Goal: Transaction & Acquisition: Purchase product/service

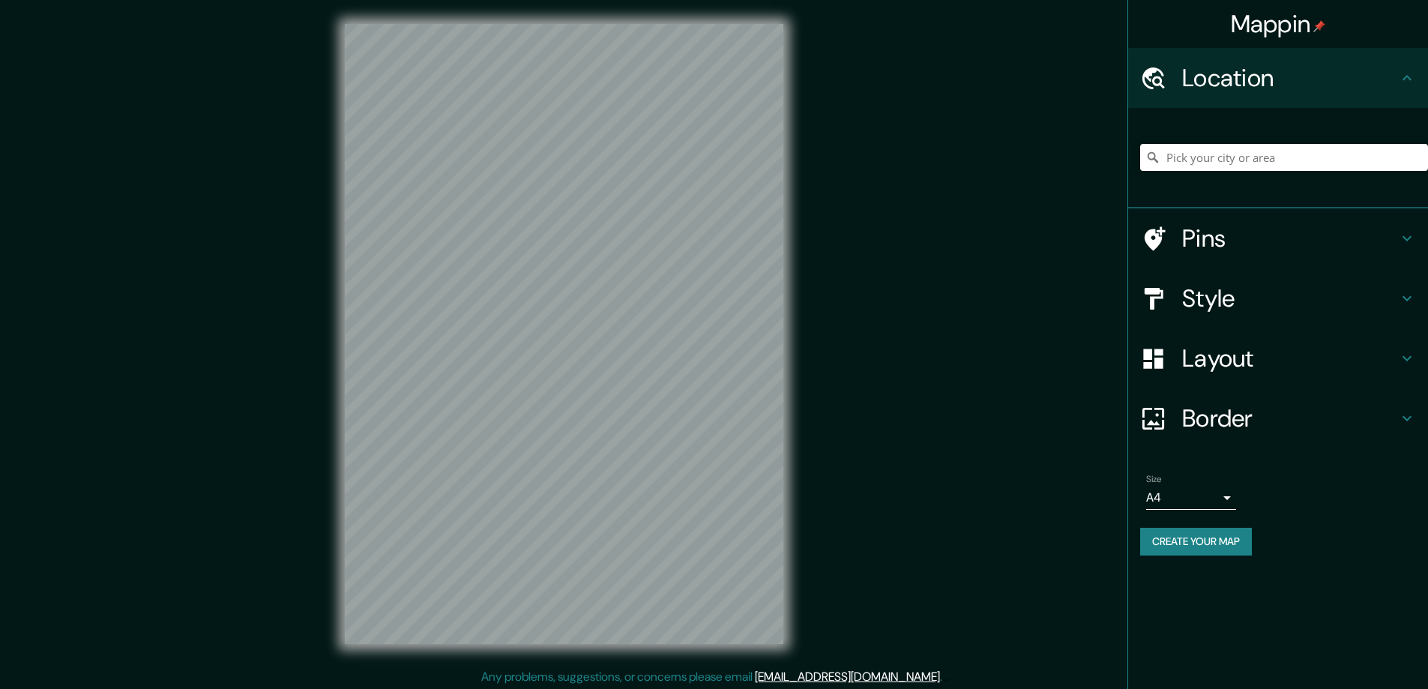
click at [1219, 303] on h4 "Style" at bounding box center [1290, 298] width 216 height 30
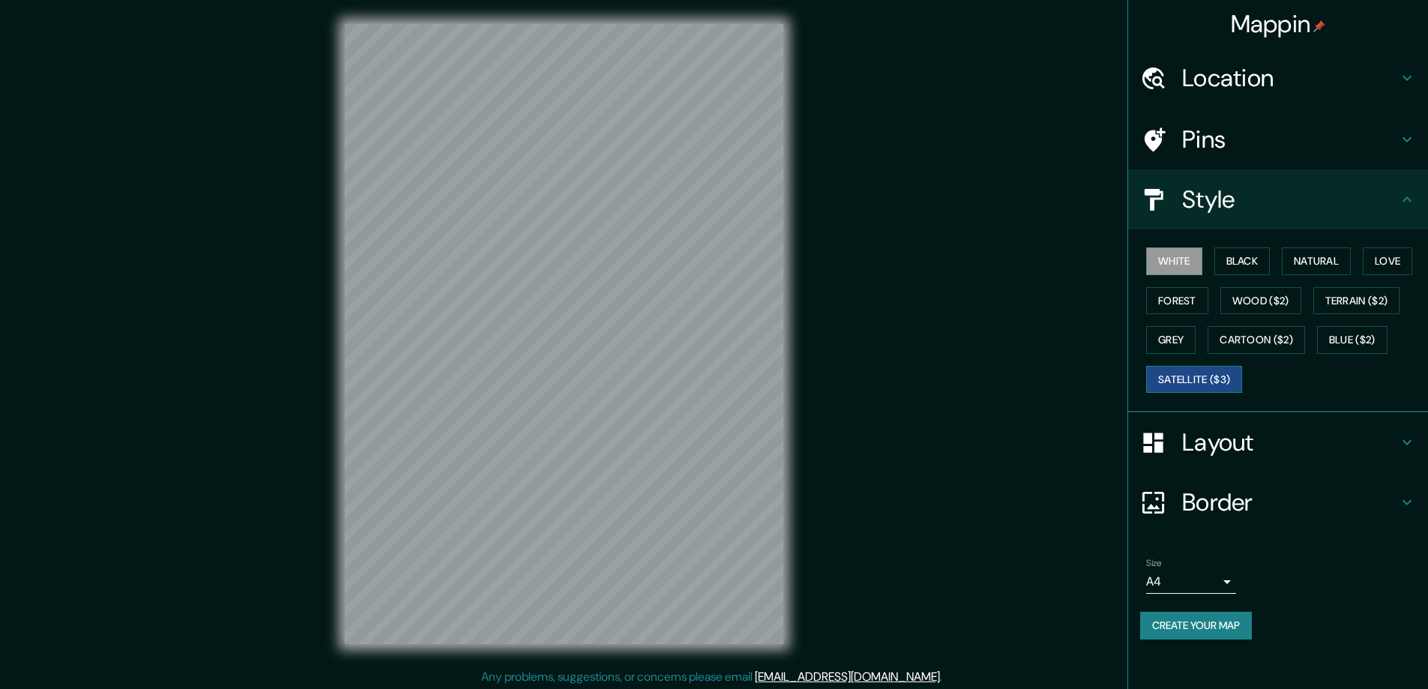
click at [1245, 257] on button "Black" at bounding box center [1242, 261] width 56 height 28
click at [1219, 444] on h4 "Layout" at bounding box center [1290, 442] width 216 height 30
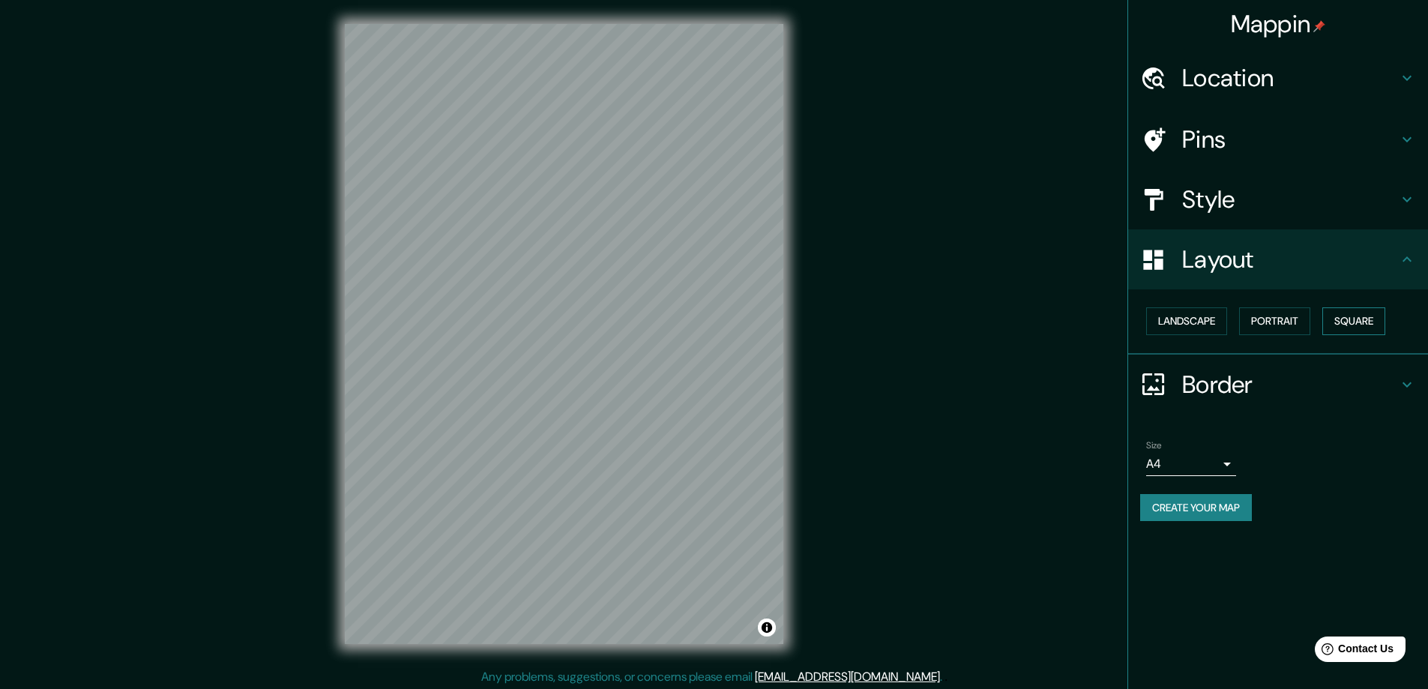
click at [1354, 319] on button "Square" at bounding box center [1353, 321] width 63 height 28
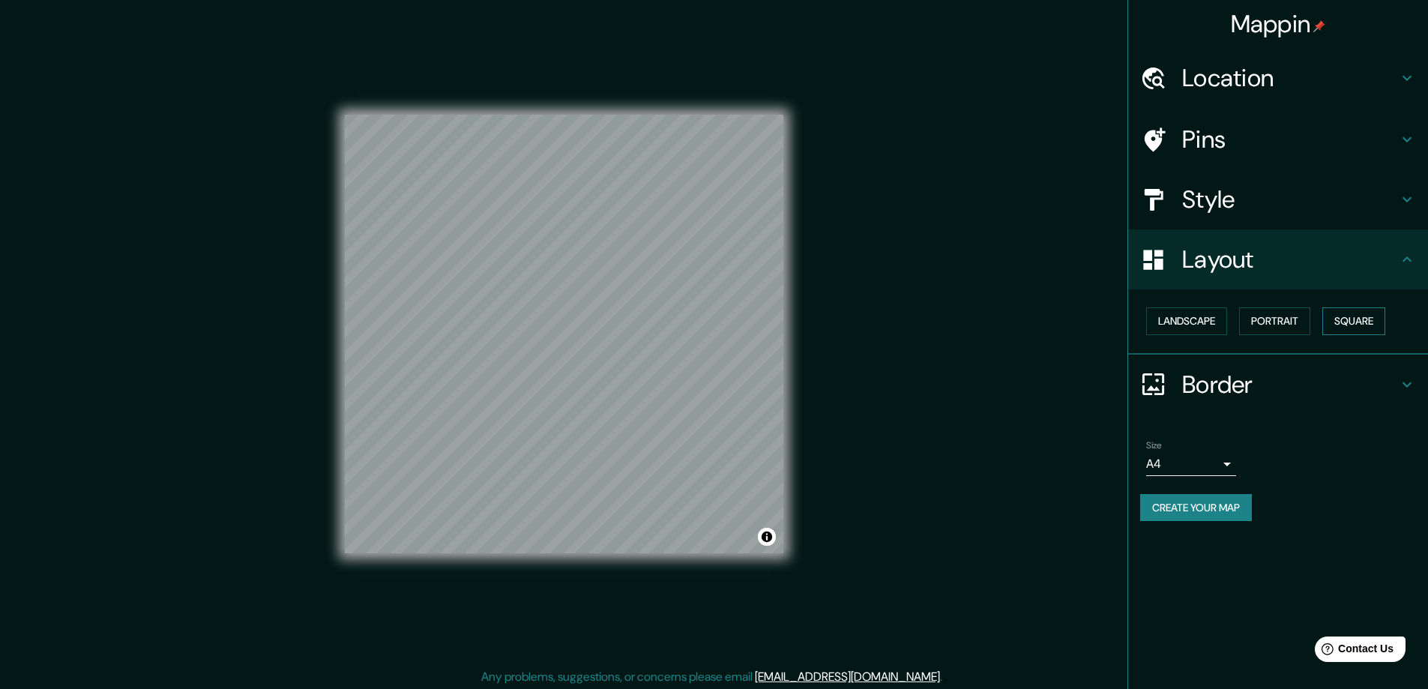
click at [1355, 316] on button "Square" at bounding box center [1353, 321] width 63 height 28
click at [1229, 461] on body "Mappin Location Pins Style Layout Landscape Portrait Square Border Choose a bor…" at bounding box center [714, 344] width 1428 height 689
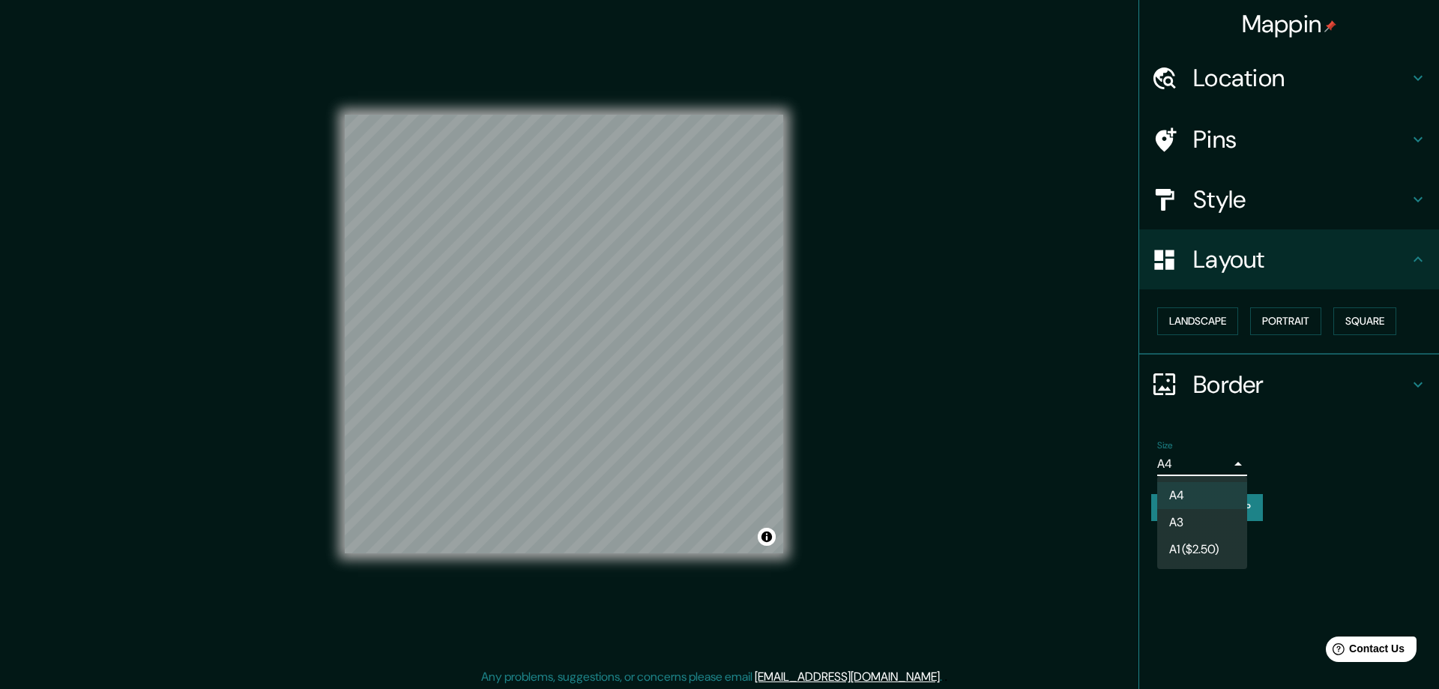
click at [1197, 521] on li "A3" at bounding box center [1202, 522] width 90 height 27
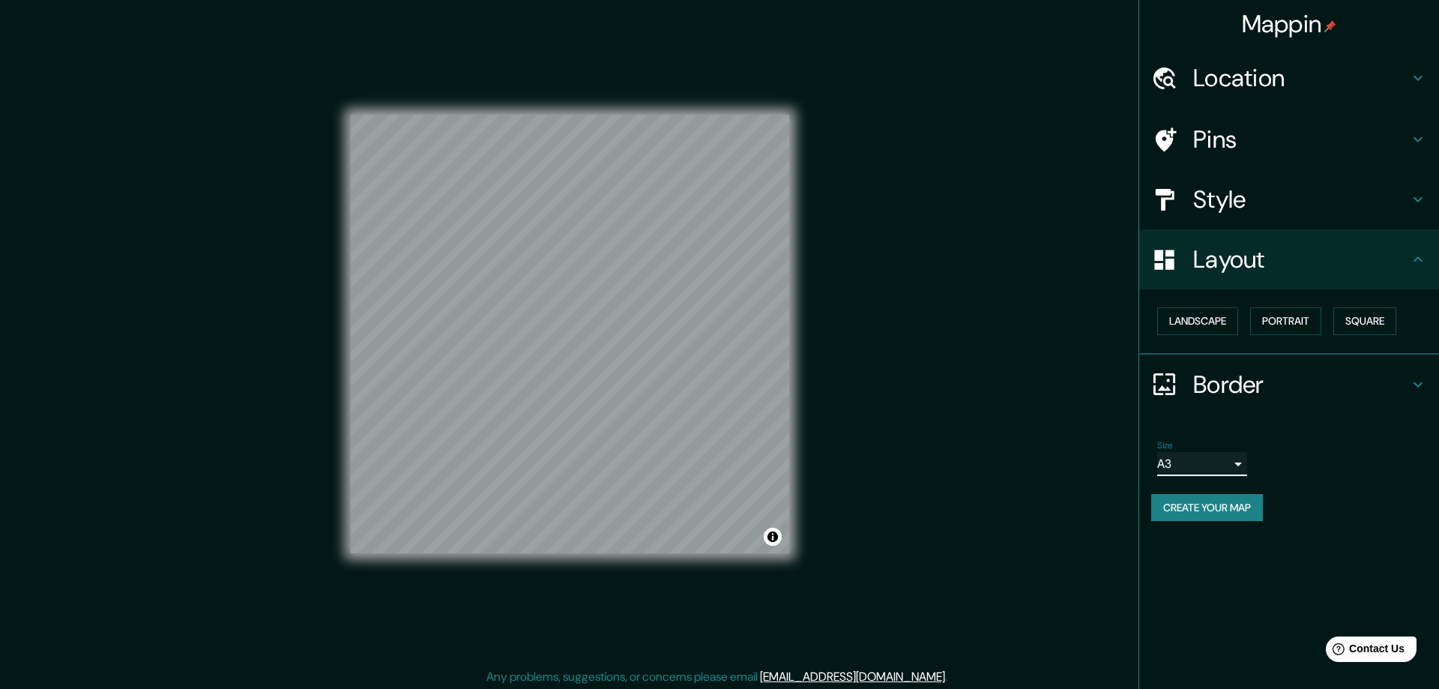
type input "a4"
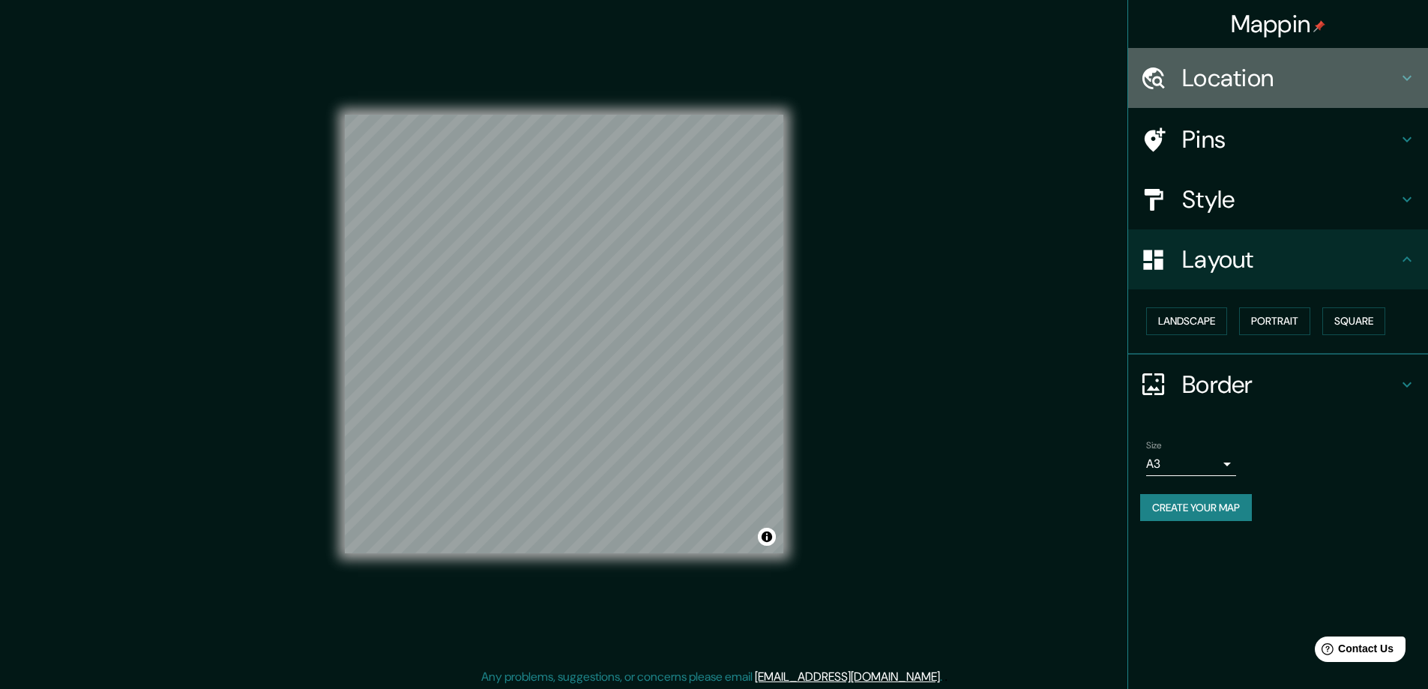
click at [1197, 76] on h4 "Location" at bounding box center [1290, 78] width 216 height 30
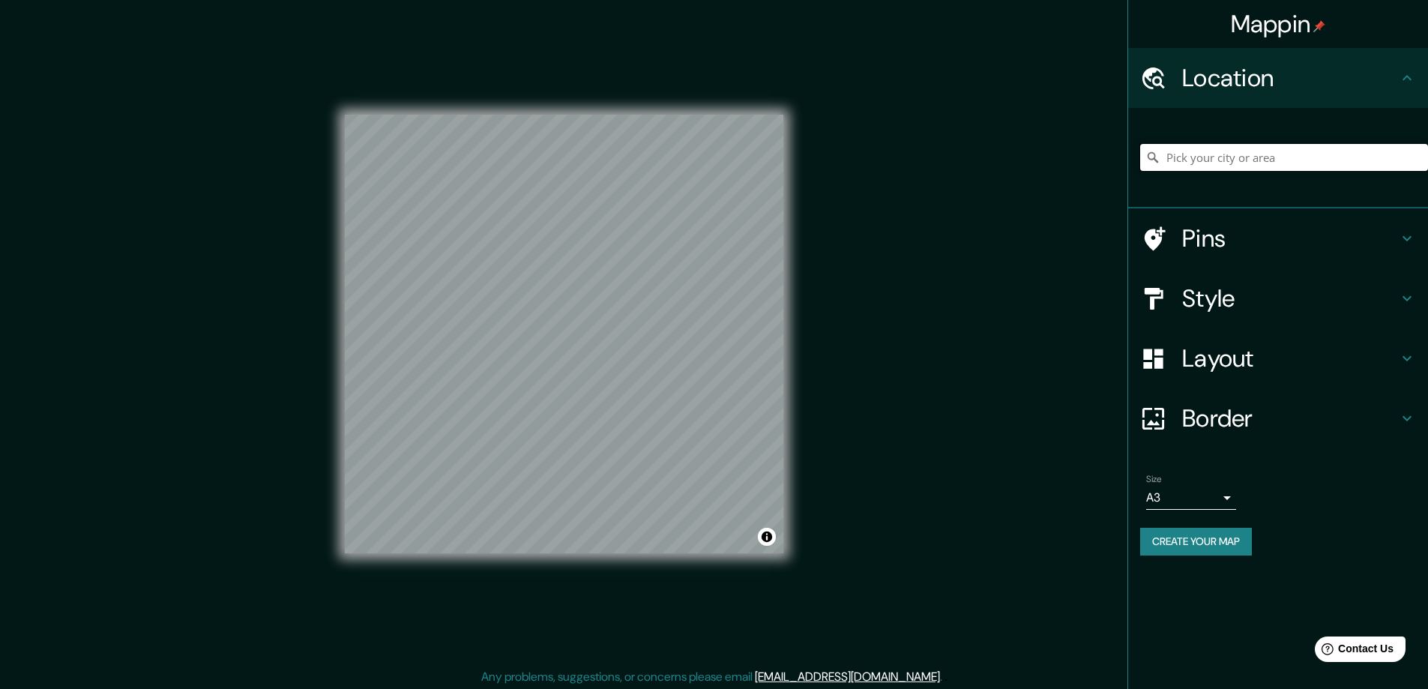
paste input "2189 Breiens Way Stockton, CA 95209"
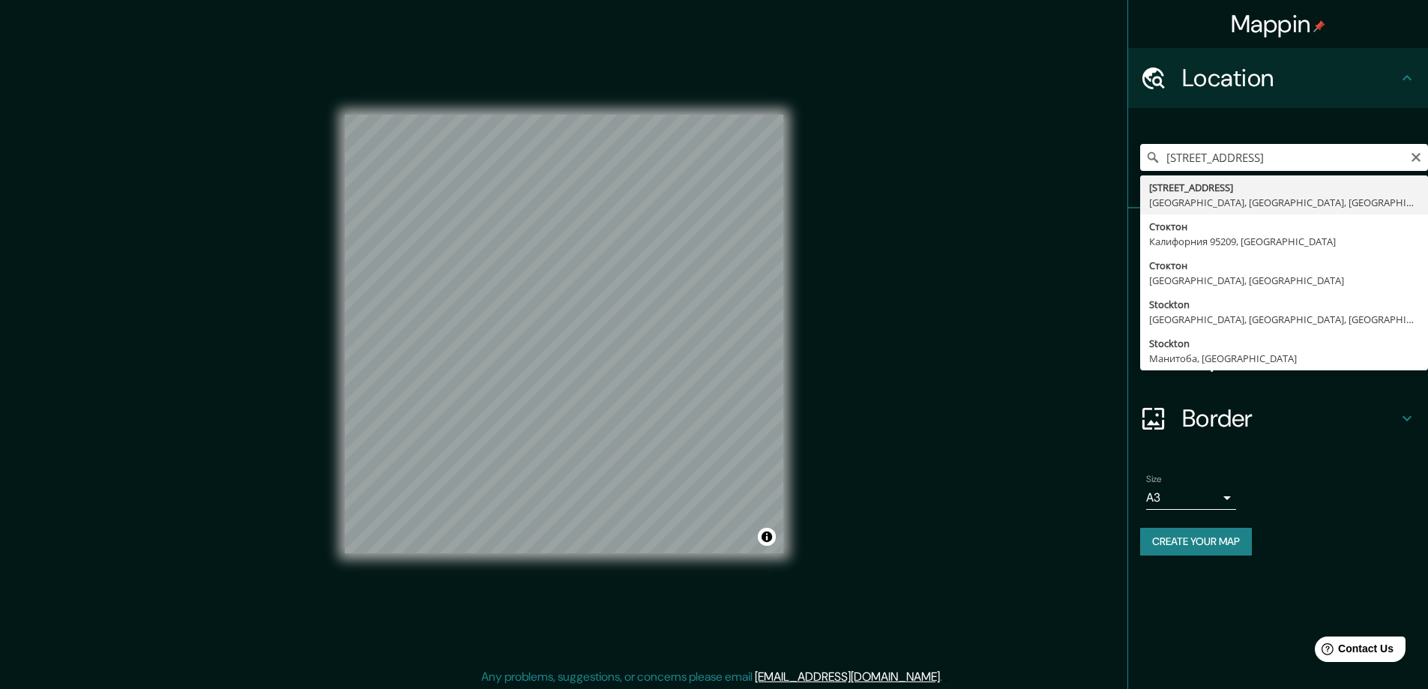
type input "2189 Breiens Way, Стоктон, Калифорния 95209, США"
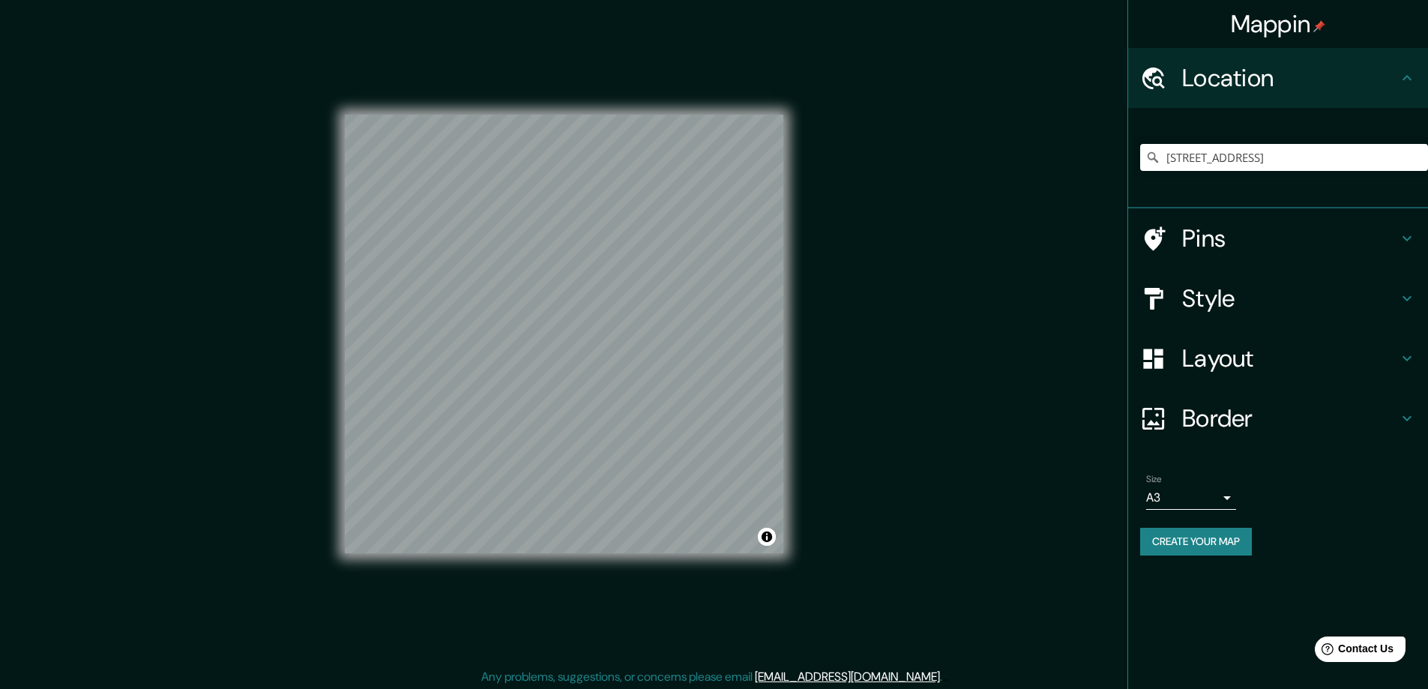
click at [1165, 543] on button "Create your map" at bounding box center [1196, 542] width 112 height 28
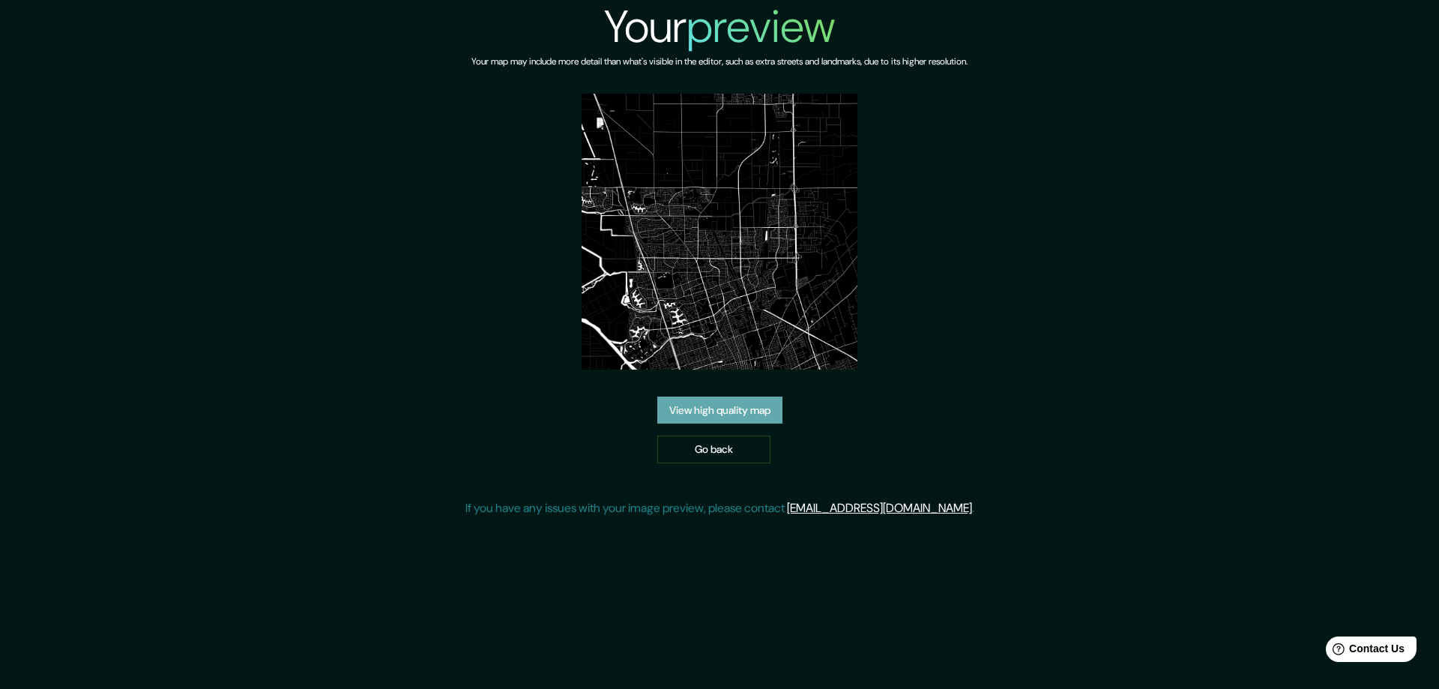
click at [738, 408] on link "View high quality map" at bounding box center [719, 410] width 125 height 28
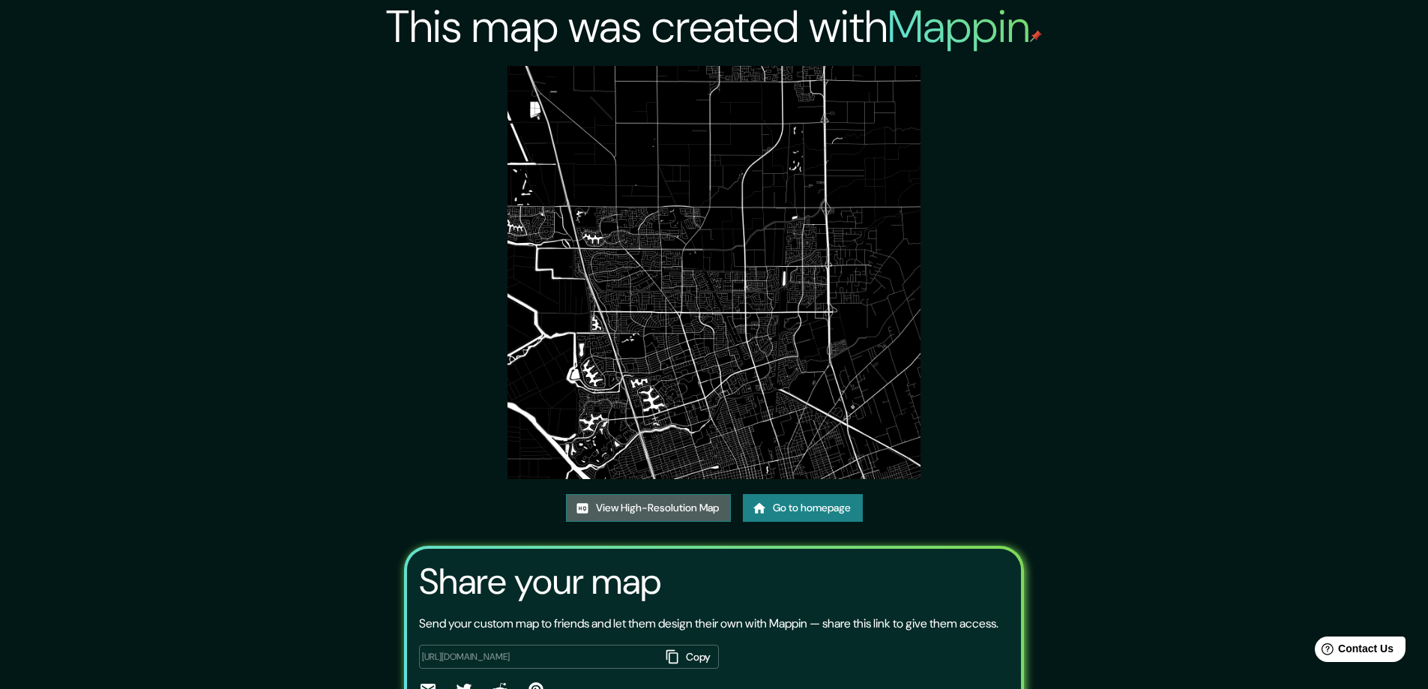
click at [633, 506] on link "View High-Resolution Map" at bounding box center [648, 508] width 165 height 28
click at [779, 507] on link "Go to homepage" at bounding box center [803, 508] width 120 height 28
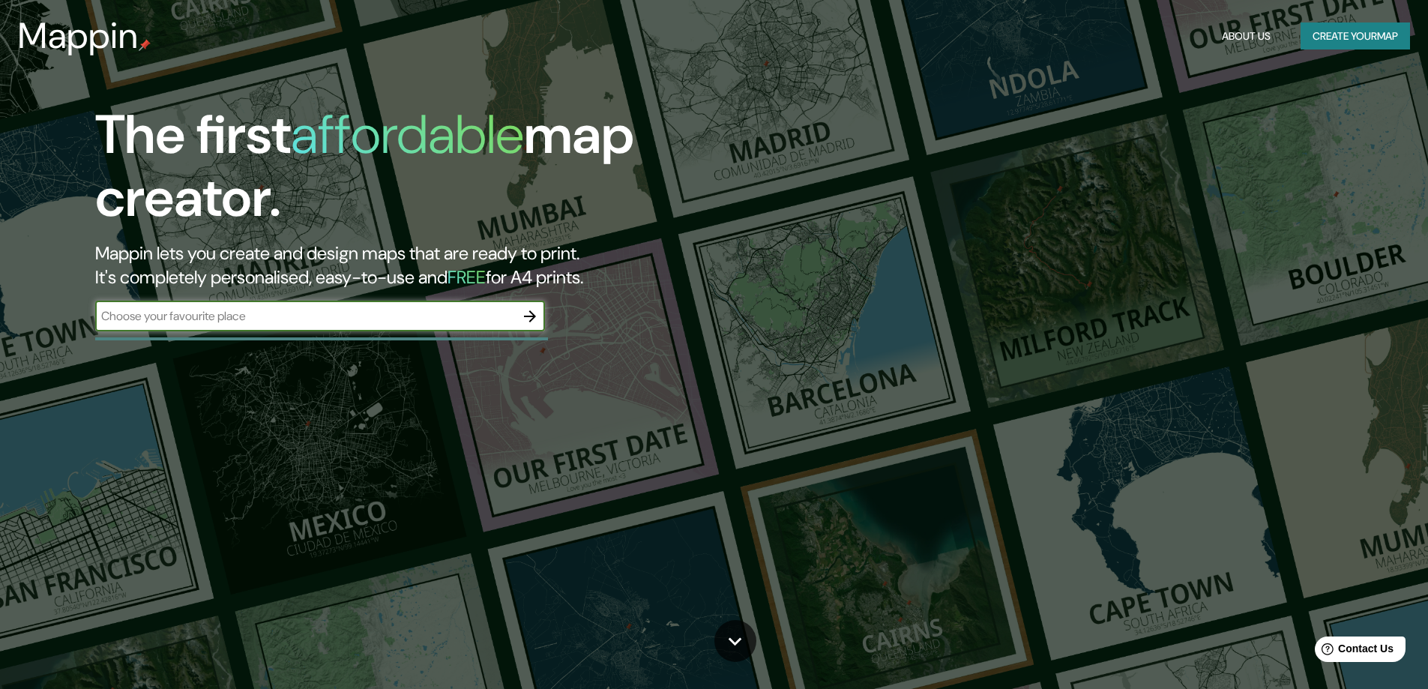
click at [528, 314] on icon "button" at bounding box center [530, 316] width 18 height 18
